Goal: Information Seeking & Learning: Learn about a topic

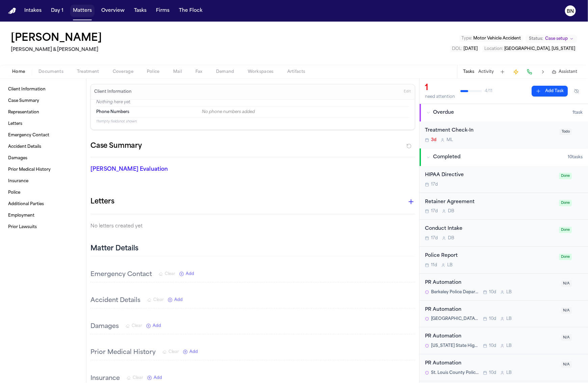
click at [76, 9] on button "Matters" at bounding box center [82, 11] width 24 height 12
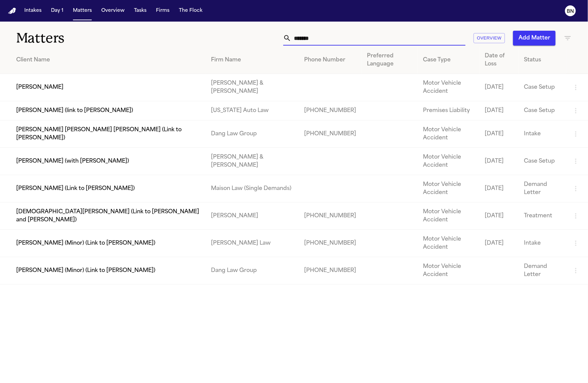
click at [347, 40] on input "*******" at bounding box center [378, 38] width 174 height 15
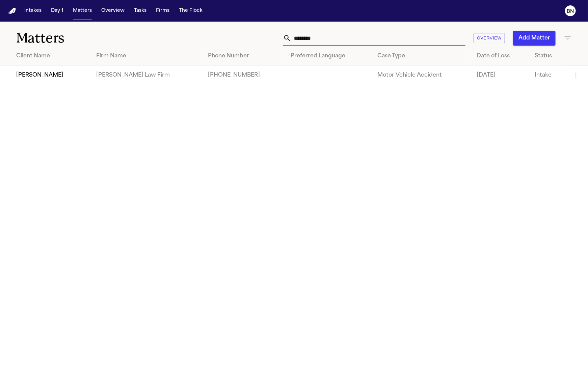
type input "********"
click at [38, 80] on td "[PERSON_NAME]" at bounding box center [45, 75] width 91 height 19
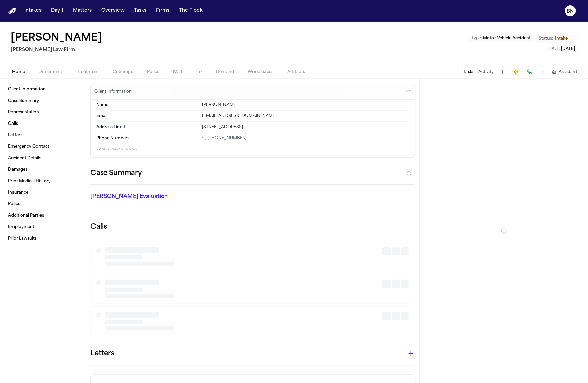
click at [61, 72] on span "Documents" at bounding box center [50, 71] width 25 height 5
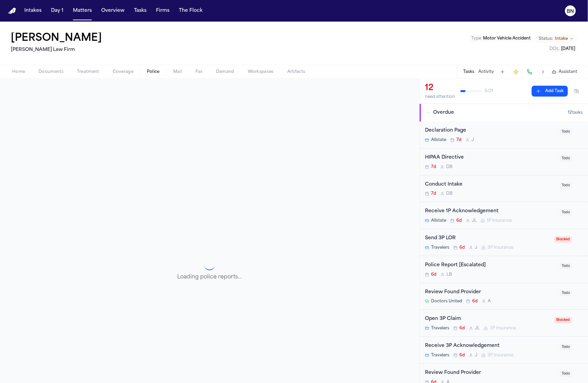
click at [149, 72] on span "Police" at bounding box center [153, 71] width 13 height 5
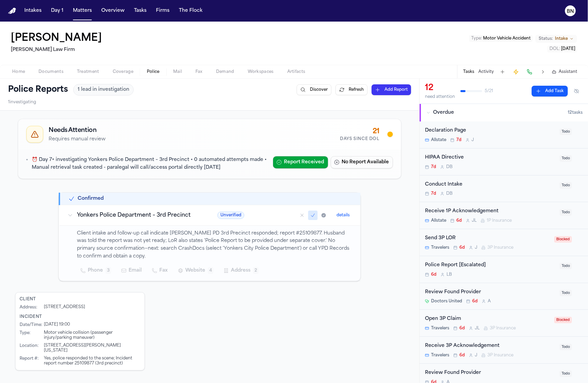
click at [109, 179] on div "Needs Attention Requires manual review 21 Days Since DOL ⏰ Day 7+ investigating…" at bounding box center [209, 149] width 383 height 60
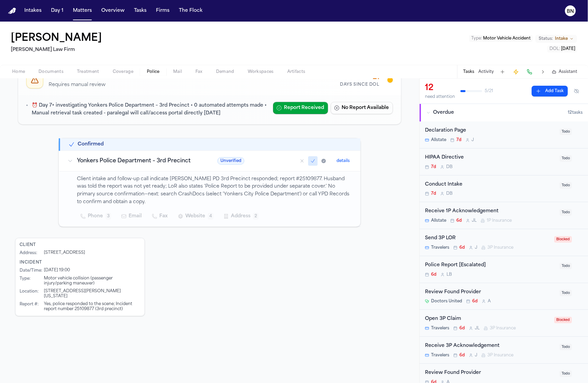
drag, startPoint x: 53, startPoint y: 42, endPoint x: 40, endPoint y: 40, distance: 12.3
click at [40, 40] on div "[PERSON_NAME] Law Firm Type : Motor Vehicle Accident Status: Intake DOL : [DATE]" at bounding box center [294, 43] width 588 height 43
copy h1 "[PERSON_NAME]"
drag, startPoint x: 294, startPoint y: 181, endPoint x: 273, endPoint y: 180, distance: 21.3
click at [273, 180] on p "Client intake and follow-up call indicate [PERSON_NAME] PD 3rd Precinct respond…" at bounding box center [214, 190] width 275 height 31
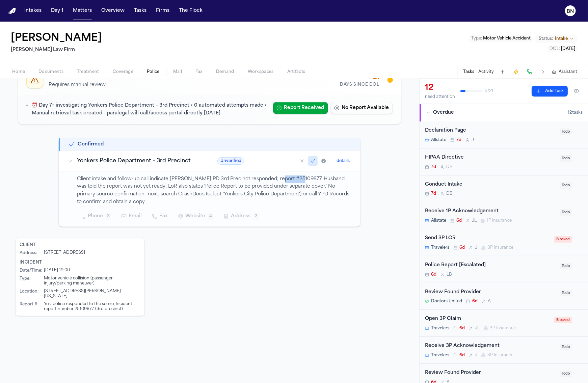
copy p "25109877"
click at [281, 183] on p "Client intake and follow-up call indicate [PERSON_NAME] PD 3rd Precinct respond…" at bounding box center [214, 190] width 275 height 31
click at [56, 72] on span "Documents" at bounding box center [50, 71] width 25 height 5
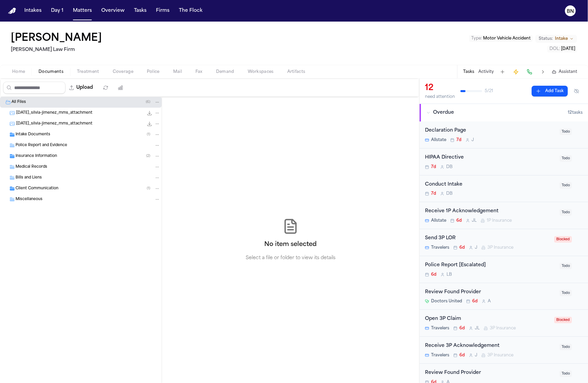
click at [45, 130] on div "Intake Documents ( 1 )" at bounding box center [81, 134] width 162 height 11
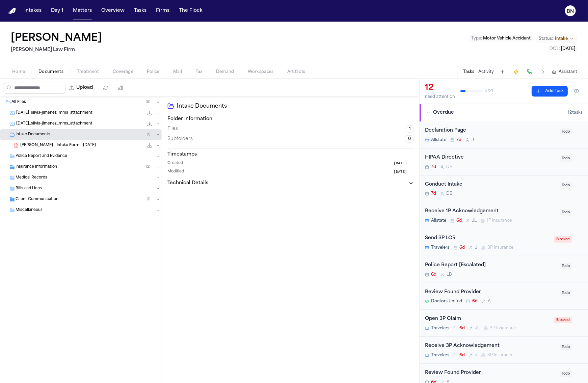
click at [74, 147] on span "[PERSON_NAME] - Intake Form - [DATE]" at bounding box center [58, 146] width 76 height 6
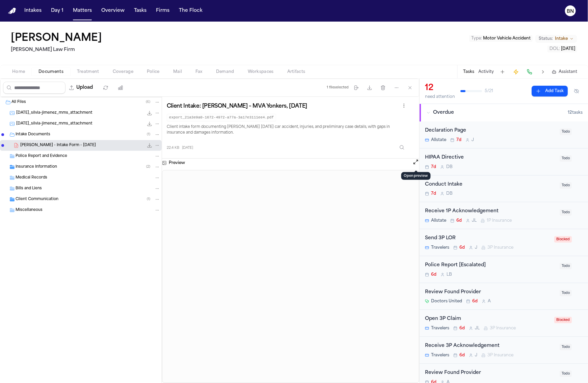
click at [414, 161] on button "Open preview" at bounding box center [415, 162] width 7 height 7
click at [126, 72] on span "Coverage" at bounding box center [123, 71] width 21 height 5
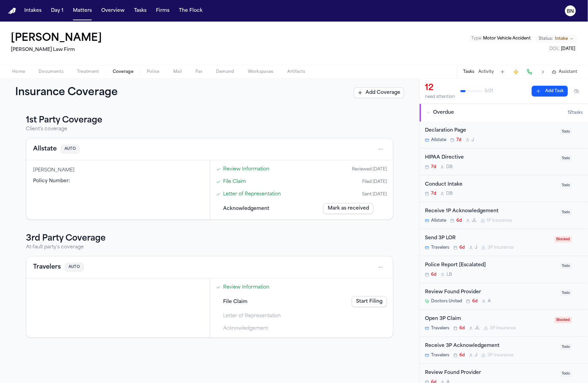
click at [131, 182] on div "Policy Number :" at bounding box center [118, 181] width 170 height 7
click at [85, 165] on div "[PERSON_NAME] Policy Number :" at bounding box center [117, 189] width 183 height 59
click at [56, 146] on div "Allstate AUTO" at bounding box center [56, 148] width 47 height 9
click at [54, 179] on span "Policy Number :" at bounding box center [51, 181] width 37 height 5
click at [41, 150] on button "Allstate" at bounding box center [45, 148] width 24 height 9
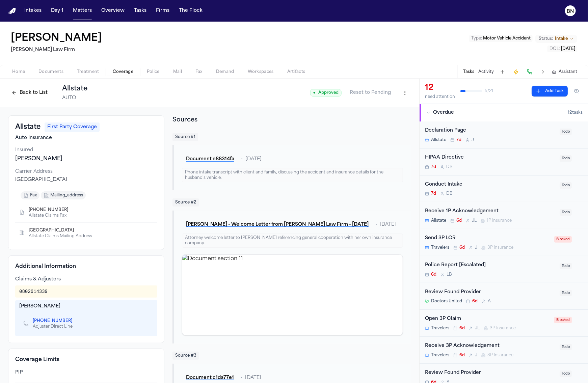
click at [36, 91] on button "Back to List" at bounding box center [29, 92] width 43 height 11
click at [42, 73] on span "Documents" at bounding box center [50, 71] width 25 height 5
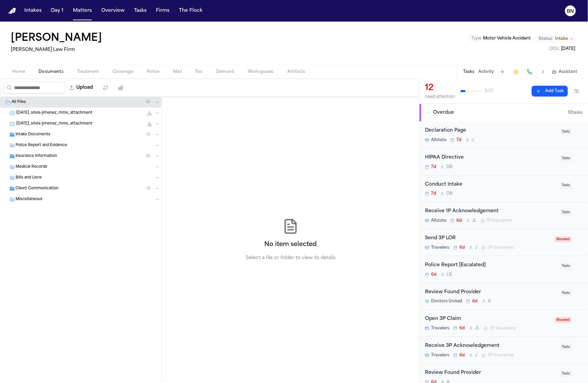
click at [34, 135] on span "Intake Documents" at bounding box center [33, 135] width 35 height 6
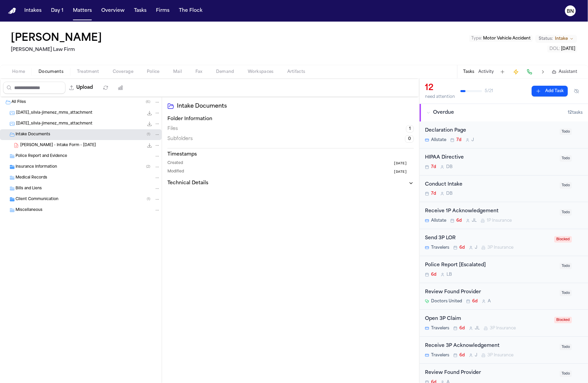
click at [36, 126] on span "[DATE]_silvia-jimenez_mms_attachment" at bounding box center [54, 124] width 76 height 6
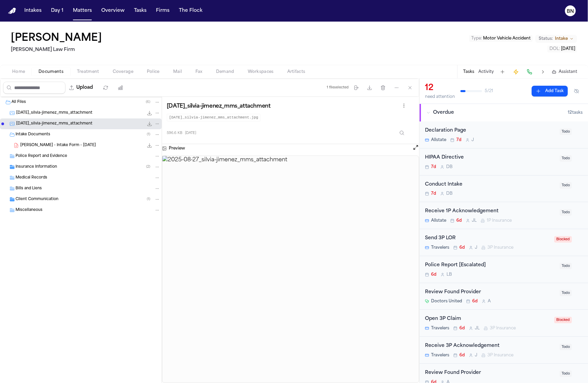
click at [38, 118] on div "[DATE]_silvia-jimenez_mms_attachment 596.6 KB • JPG" at bounding box center [81, 123] width 162 height 11
click at [37, 116] on div "[DATE]_silvia-jimenez_mms_attachment 583.6 KB • JPG" at bounding box center [88, 113] width 144 height 7
click at [42, 170] on span "Insurance Information" at bounding box center [37, 167] width 42 height 6
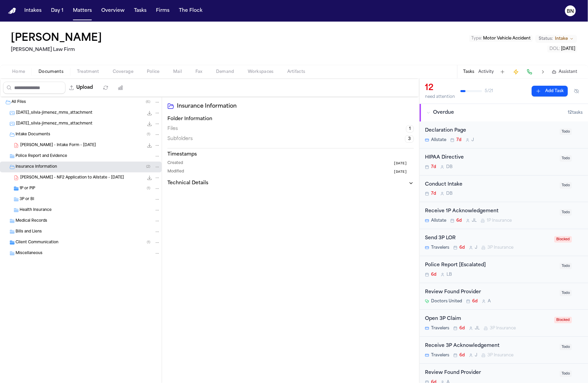
click at [52, 180] on span "[PERSON_NAME] - NF2 Application to Allstate - [DATE]" at bounding box center [72, 178] width 104 height 6
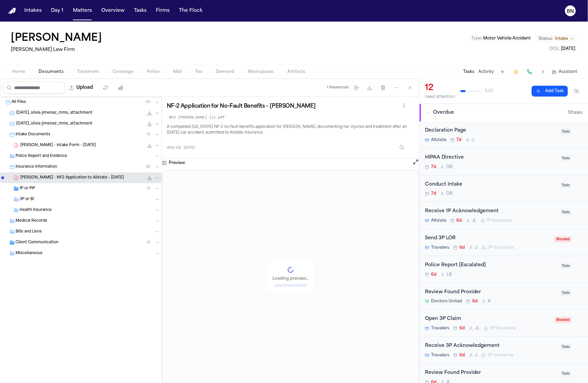
click at [49, 188] on div "1P or PIP ( 1 )" at bounding box center [90, 189] width 141 height 6
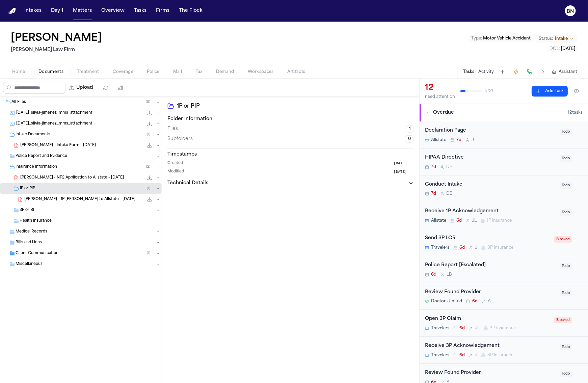
click at [53, 196] on div "[PERSON_NAME] - 1P [PERSON_NAME] to Allstate - [DATE] 174.3 KB • PDF" at bounding box center [92, 199] width 136 height 7
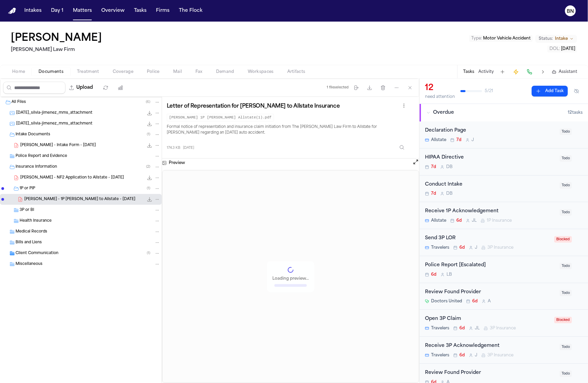
click at [55, 253] on span "Client Communication" at bounding box center [37, 254] width 43 height 6
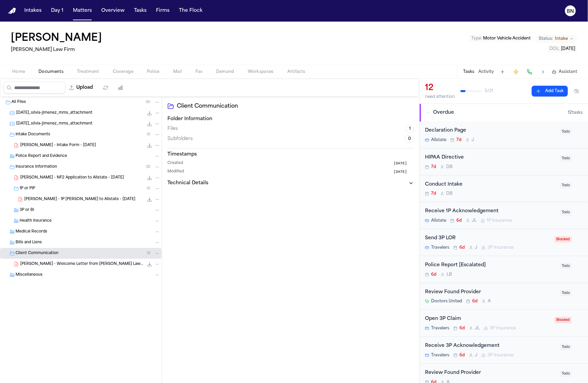
click at [60, 261] on div "[PERSON_NAME] - Welcome Letter from [PERSON_NAME] Law Firm - [DATE] 254.8 KB • …" at bounding box center [81, 264] width 162 height 11
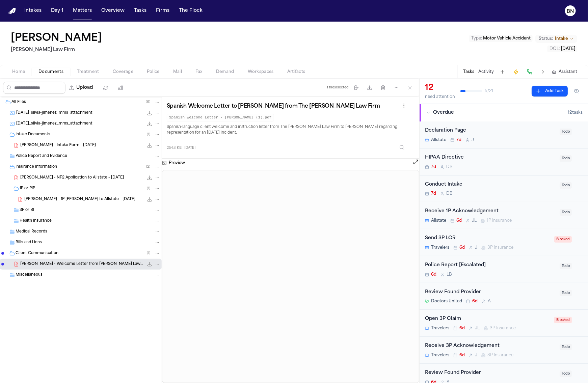
click at [53, 146] on span "[PERSON_NAME] - Intake Form - [DATE]" at bounding box center [58, 146] width 76 height 6
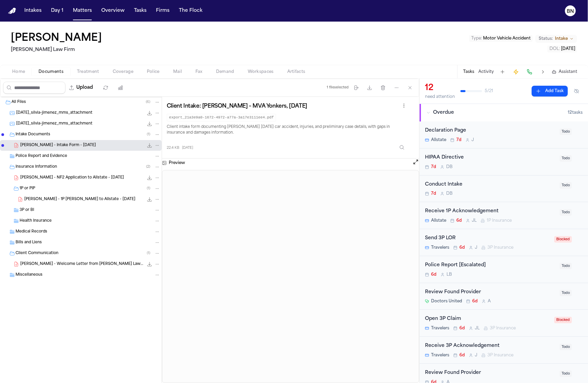
click at [412, 164] on div "Preview" at bounding box center [290, 163] width 257 height 9
click at [413, 164] on button "Open preview" at bounding box center [415, 162] width 7 height 7
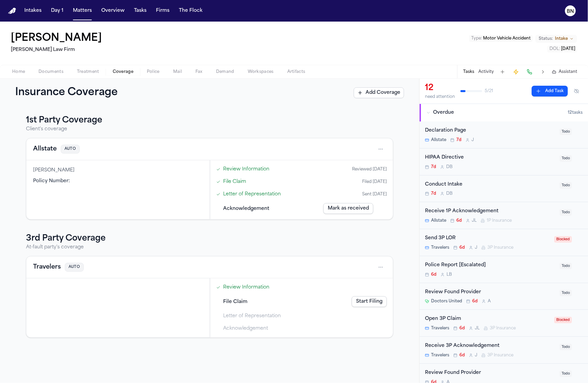
click at [133, 71] on button "Coverage" at bounding box center [123, 72] width 34 height 8
click at [56, 151] on div "Allstate AUTO" at bounding box center [56, 148] width 47 height 9
click at [54, 151] on button "Allstate" at bounding box center [45, 148] width 24 height 9
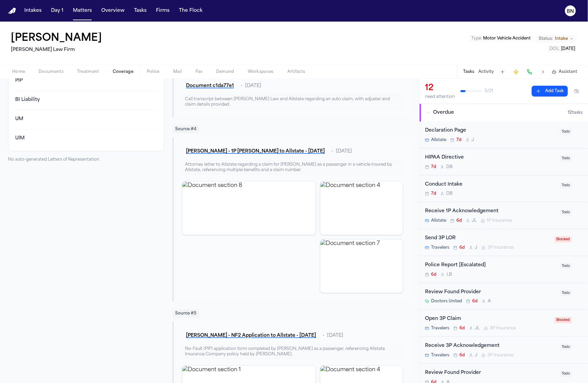
scroll to position [162, 0]
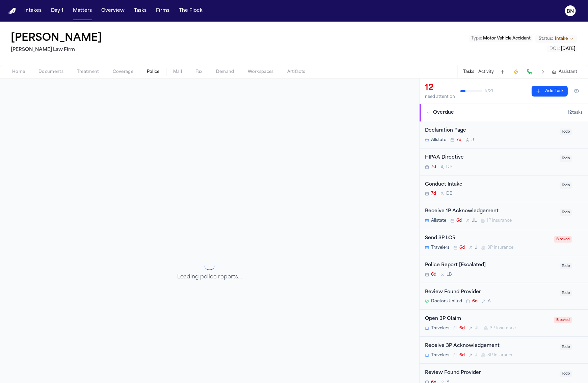
click at [148, 70] on span "Police" at bounding box center [153, 71] width 13 height 5
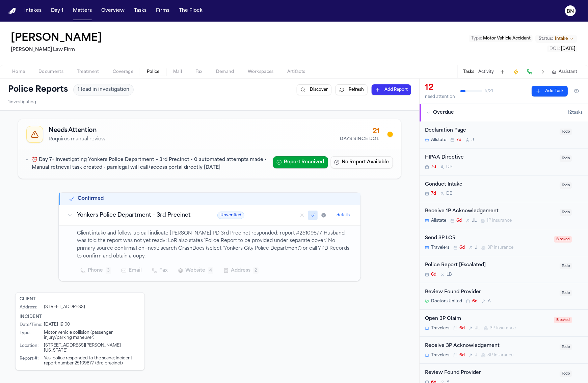
click at [191, 274] on span "Website" at bounding box center [195, 271] width 20 height 8
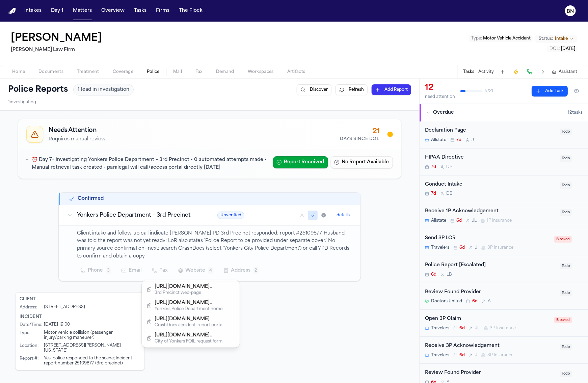
drag, startPoint x: 263, startPoint y: 289, endPoint x: 257, endPoint y: 289, distance: 6.1
click at [254, 289] on div "Needs Attention Requires manual review 21 Days Since DOL ⏰ Day 7+ investigating…" at bounding box center [209, 243] width 389 height 254
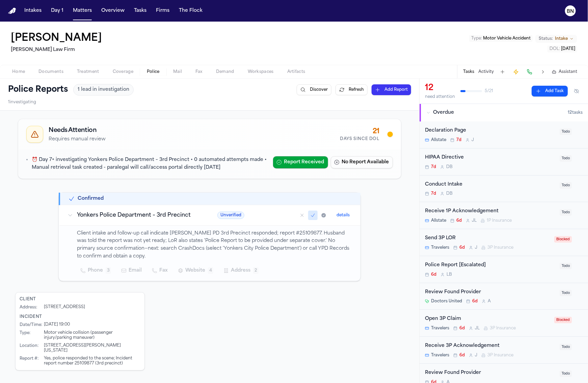
click at [282, 235] on p "Client intake and follow-up call indicate [PERSON_NAME] PD 3rd Precinct respond…" at bounding box center [214, 245] width 275 height 31
copy p "25109877"
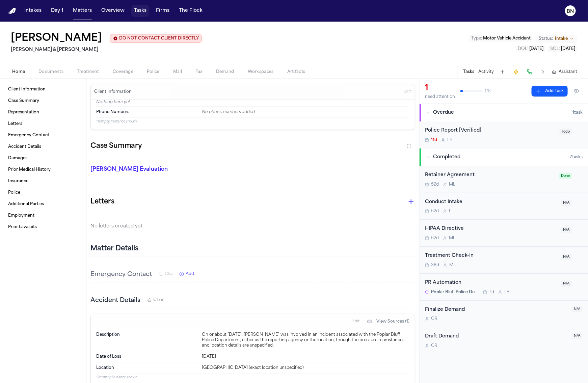
click at [135, 12] on button "Tasks" at bounding box center [140, 11] width 18 height 12
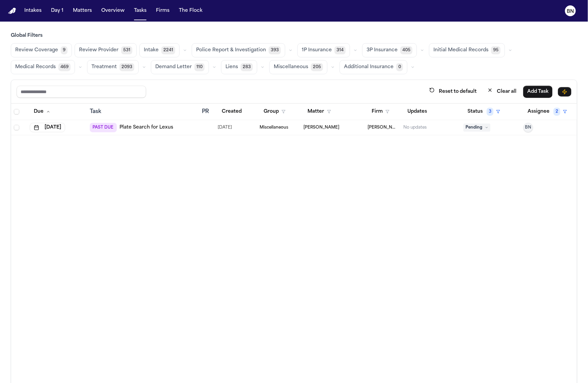
click at [286, 51] on button "button" at bounding box center [290, 50] width 8 height 8
click at [227, 70] on button "Police Report 1" at bounding box center [231, 66] width 79 height 13
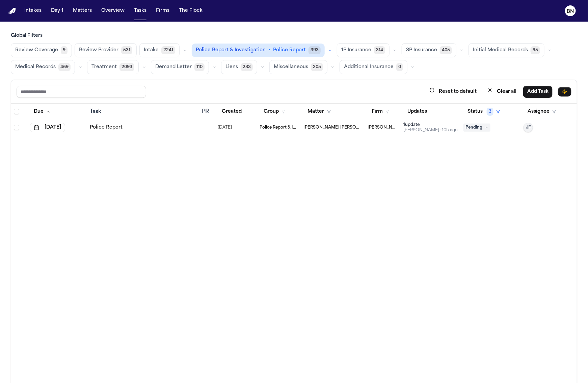
click at [327, 48] on button "button" at bounding box center [330, 50] width 8 height 8
click at [244, 82] on span "Police Report Escalation" at bounding box center [225, 80] width 59 height 7
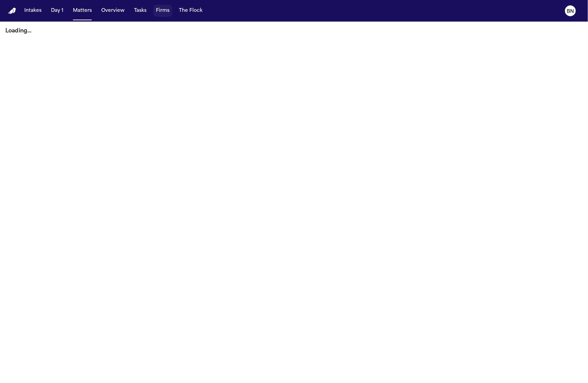
click at [155, 13] on button "Firms" at bounding box center [162, 11] width 19 height 12
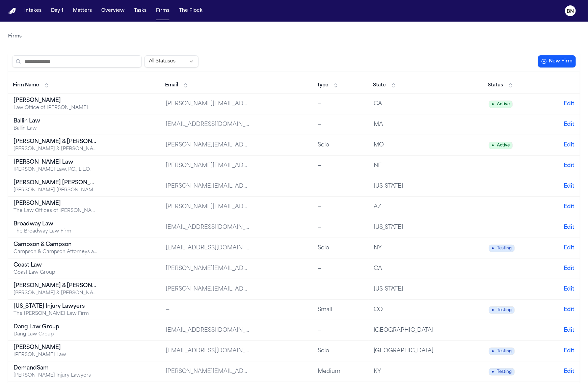
click at [114, 97] on td "Albert Le Law Office of Albert Le" at bounding box center [84, 104] width 152 height 21
